Goal: Find specific page/section: Find specific page/section

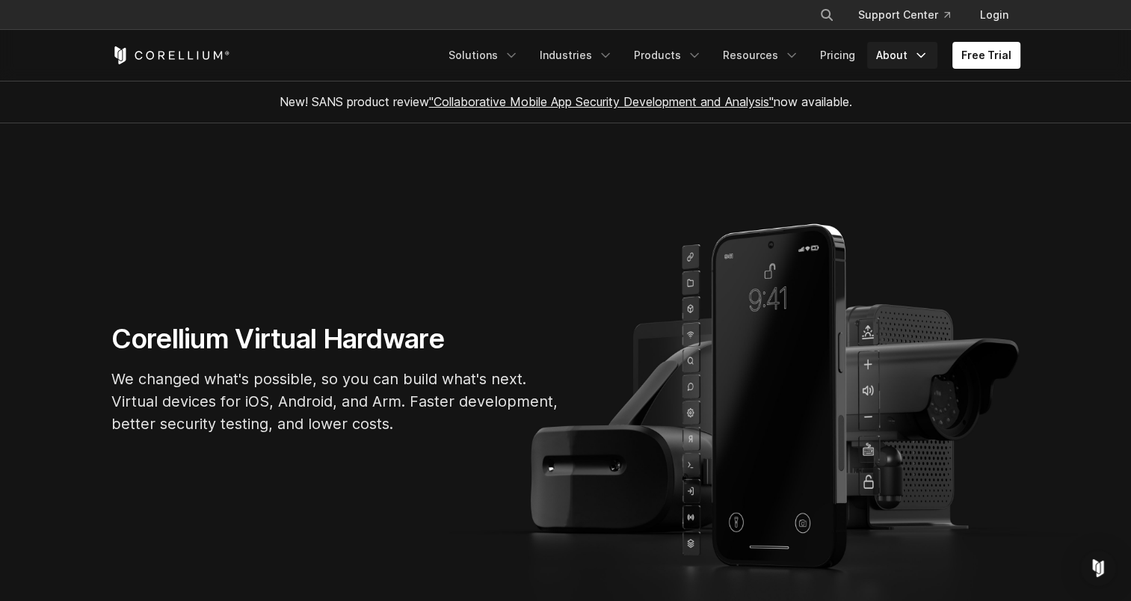
click at [913, 58] on link "About" at bounding box center [902, 55] width 70 height 27
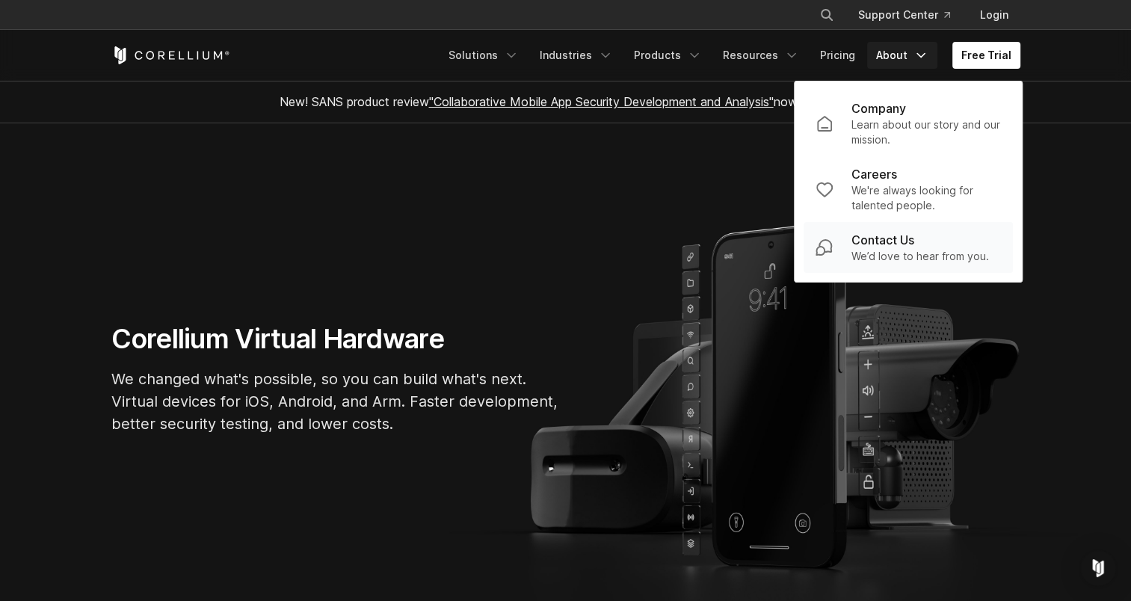
click at [948, 251] on p "We’d love to hear from you." at bounding box center [920, 256] width 138 height 15
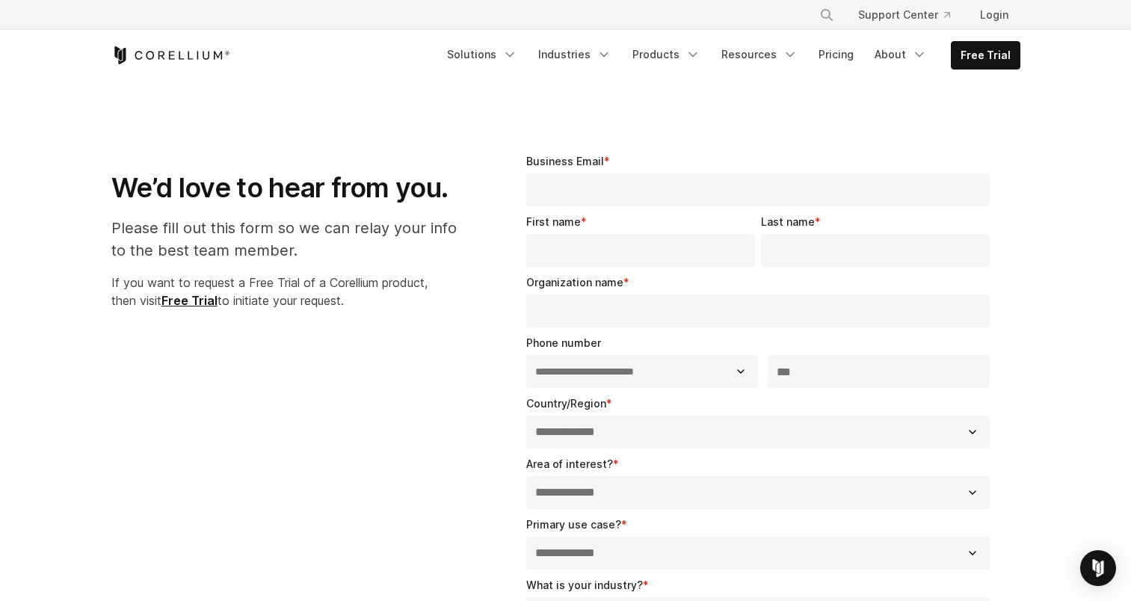
select select "**"
click at [888, 60] on link "About" at bounding box center [900, 54] width 70 height 27
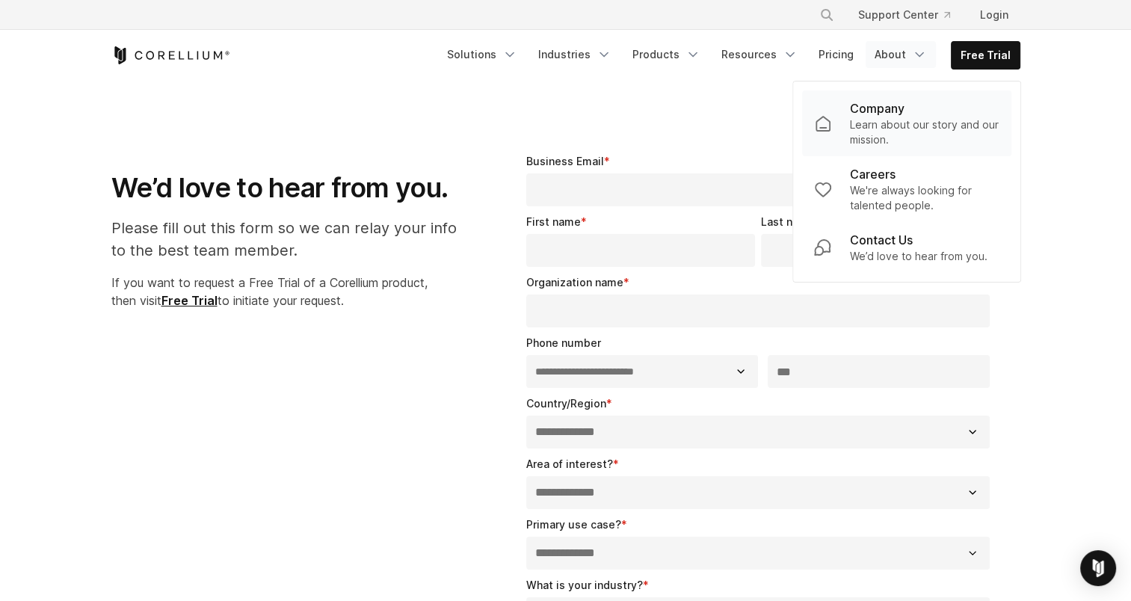
click at [867, 123] on p "Learn about our story and our mission." at bounding box center [924, 132] width 149 height 30
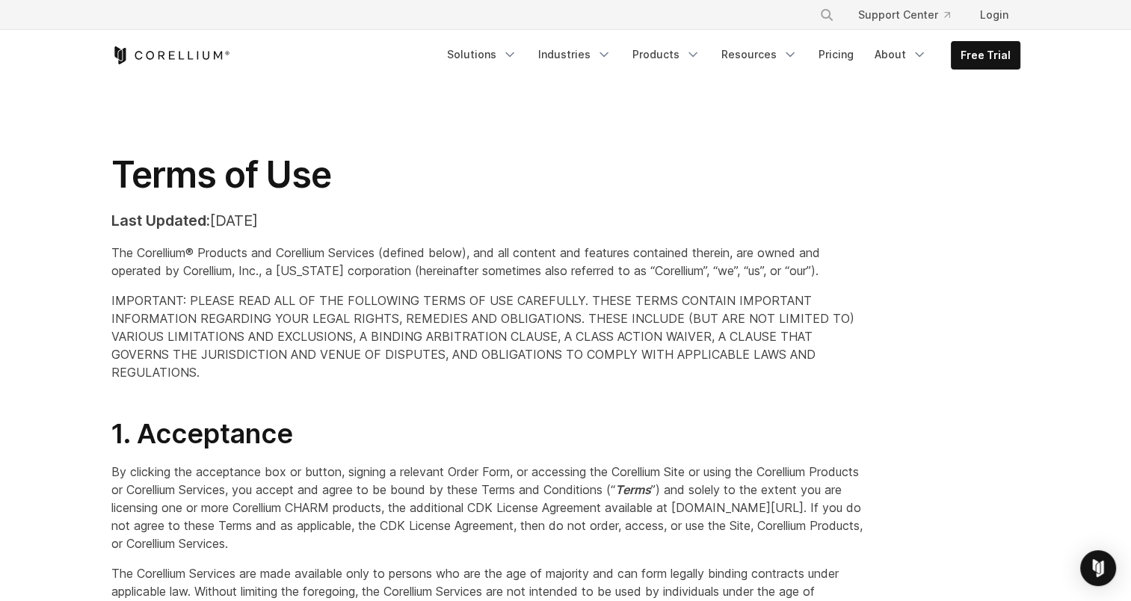
drag, startPoint x: 1104, startPoint y: 0, endPoint x: 522, endPoint y: 189, distance: 612.2
click at [522, 189] on h1 "Terms of Use" at bounding box center [487, 174] width 753 height 45
